Goal: Find specific page/section: Find specific page/section

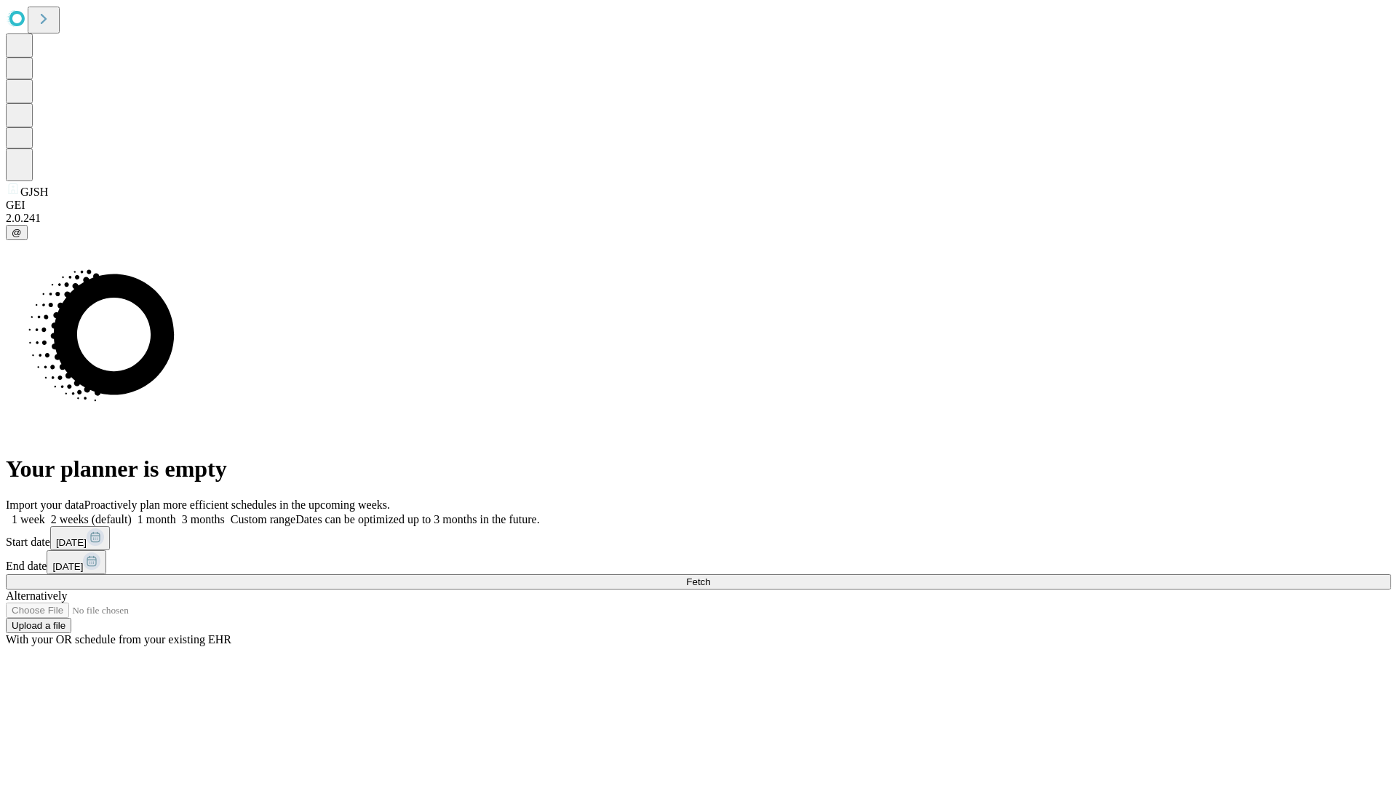
click at [710, 576] on span "Fetch" at bounding box center [698, 581] width 24 height 11
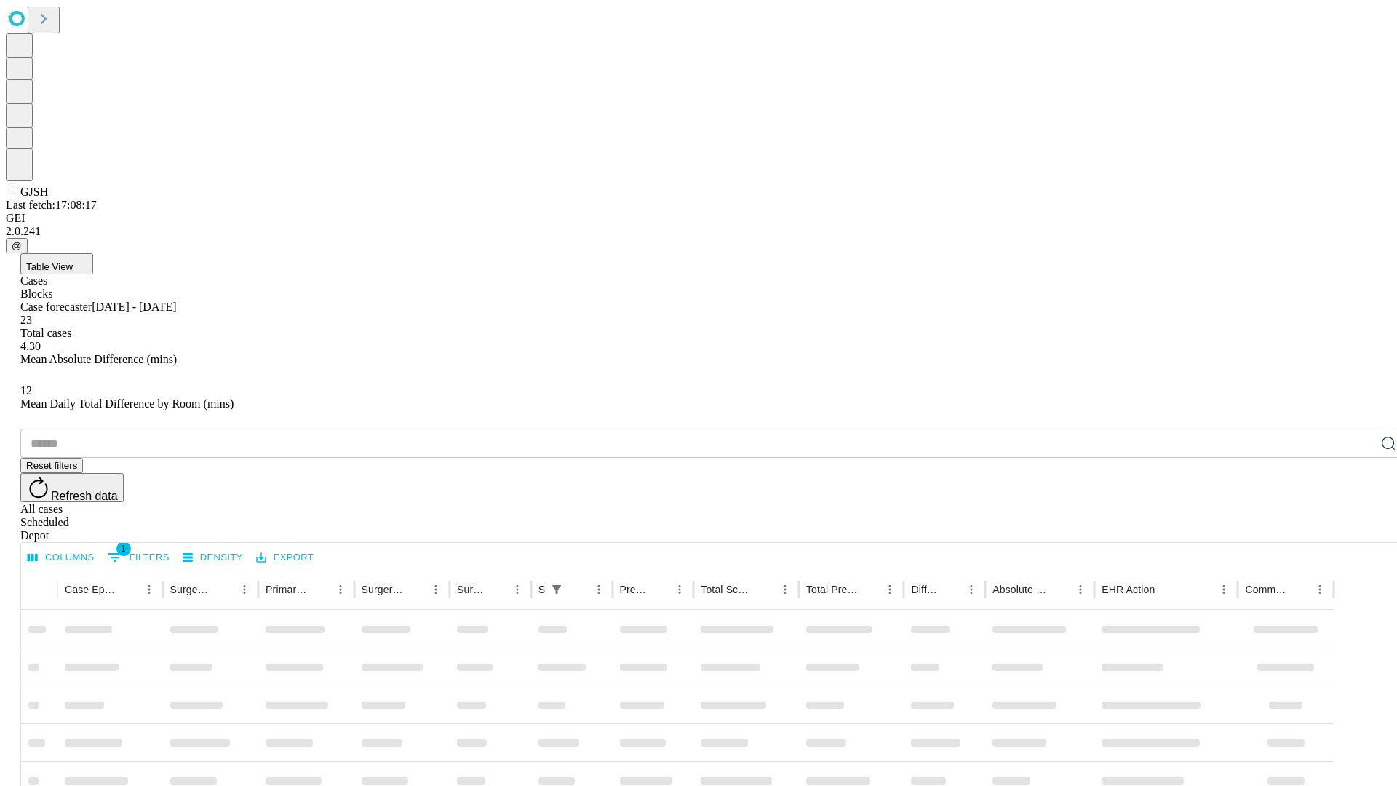
click at [1360, 529] on div "Depot" at bounding box center [713, 535] width 1386 height 13
